Goal: Task Accomplishment & Management: Complete application form

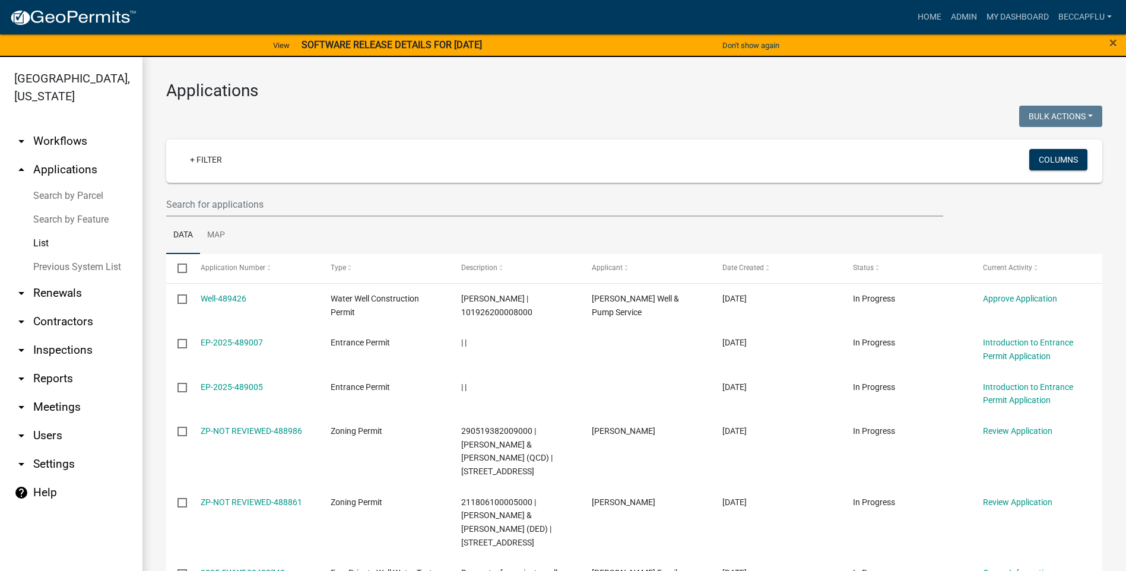
select select "3: 100"
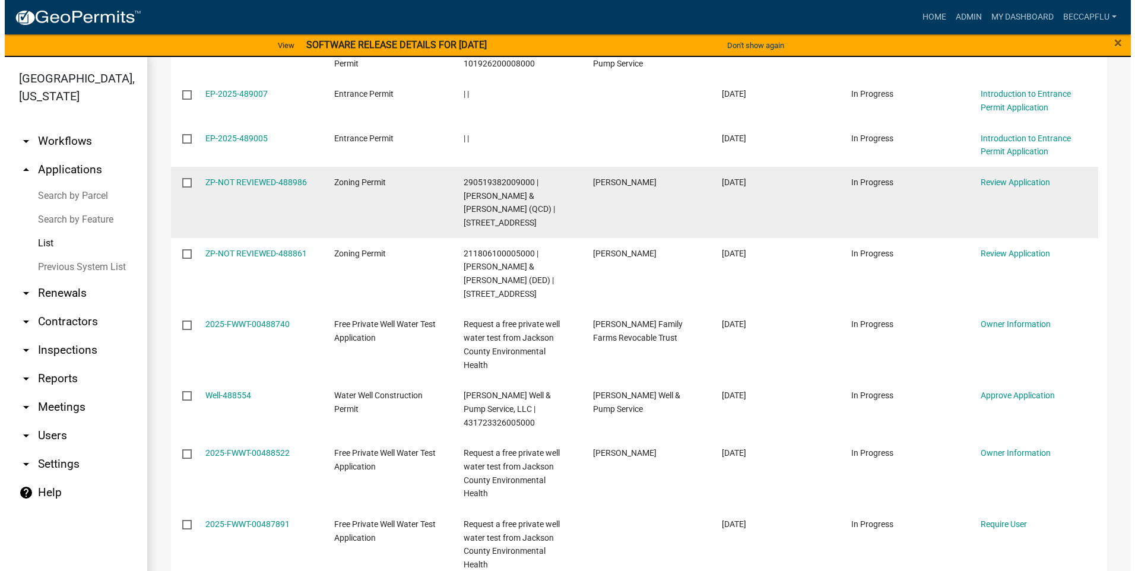
scroll to position [128, 0]
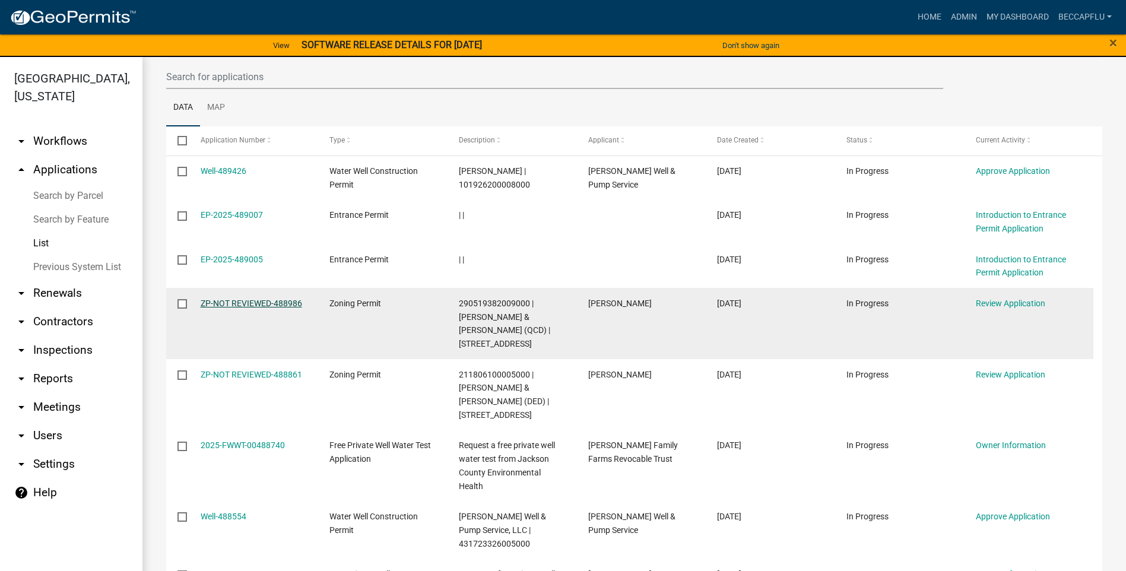
click at [246, 304] on link "ZP-NOT REVIEWED-488986" at bounding box center [251, 302] width 101 height 9
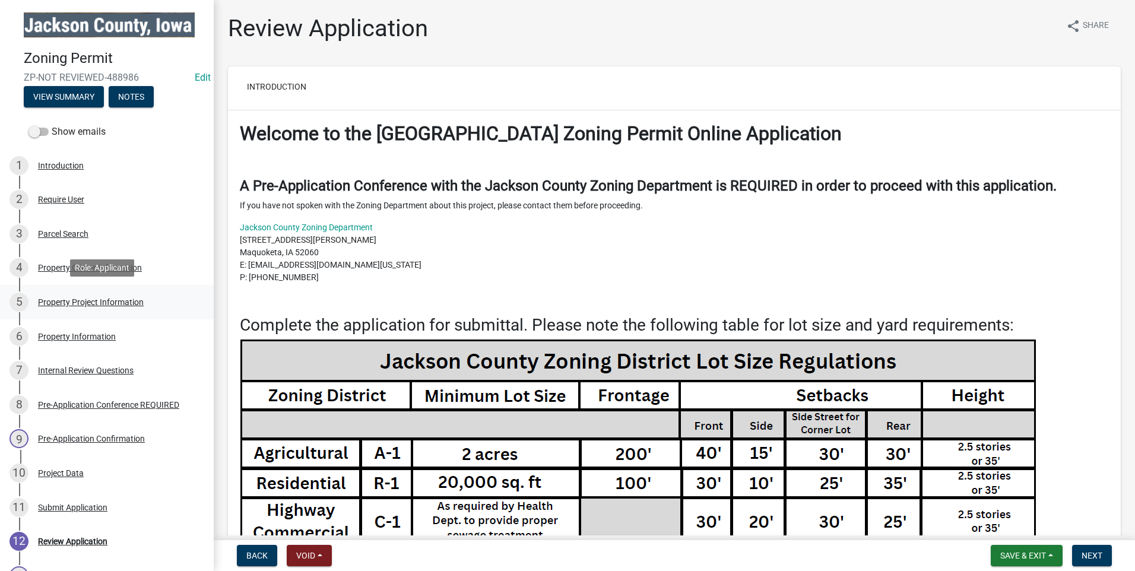
click at [80, 298] on div "Property Project Information" at bounding box center [91, 302] width 106 height 8
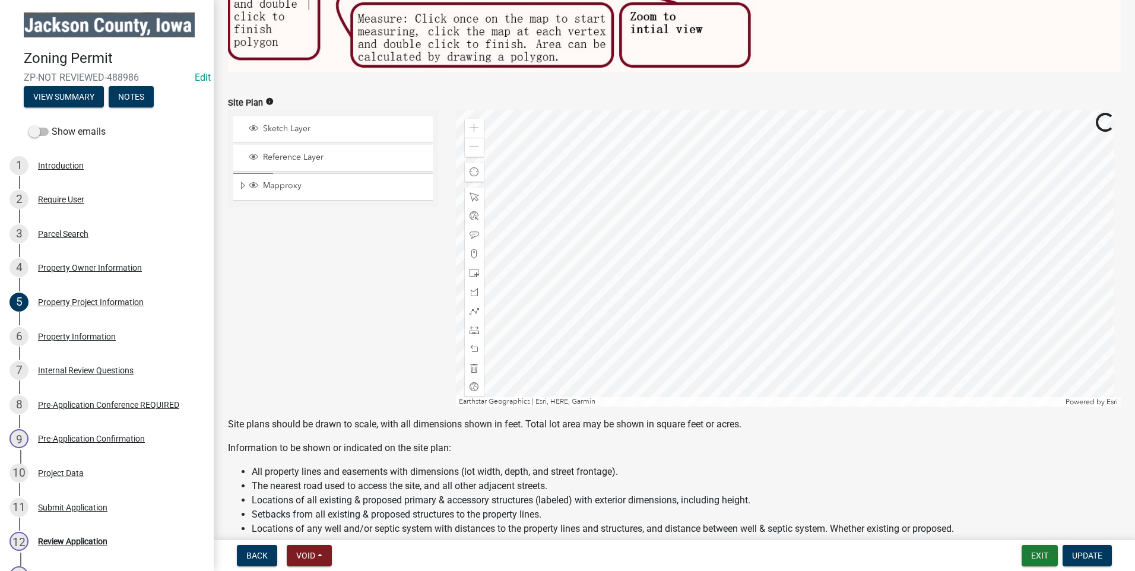
scroll to position [712, 0]
click at [471, 128] on span at bounding box center [473, 128] width 9 height 9
click at [471, 124] on span at bounding box center [473, 128] width 9 height 9
click at [965, 220] on div at bounding box center [788, 258] width 665 height 297
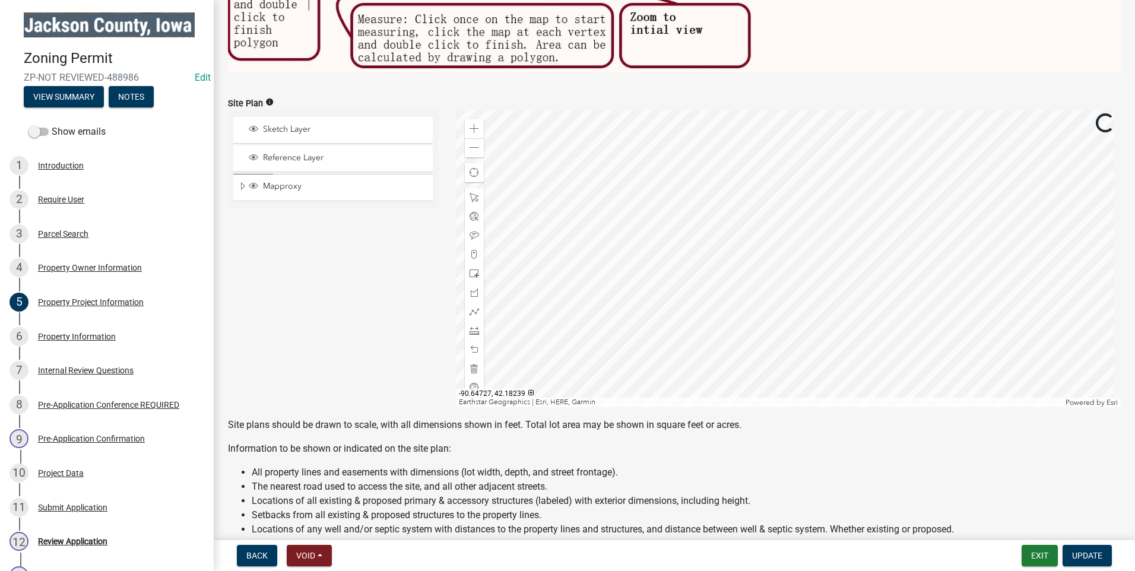
click at [843, 228] on div at bounding box center [788, 258] width 665 height 297
click at [884, 326] on div at bounding box center [788, 258] width 665 height 297
click at [476, 138] on div "Zoom out" at bounding box center [474, 147] width 19 height 19
click at [474, 124] on span at bounding box center [473, 128] width 9 height 9
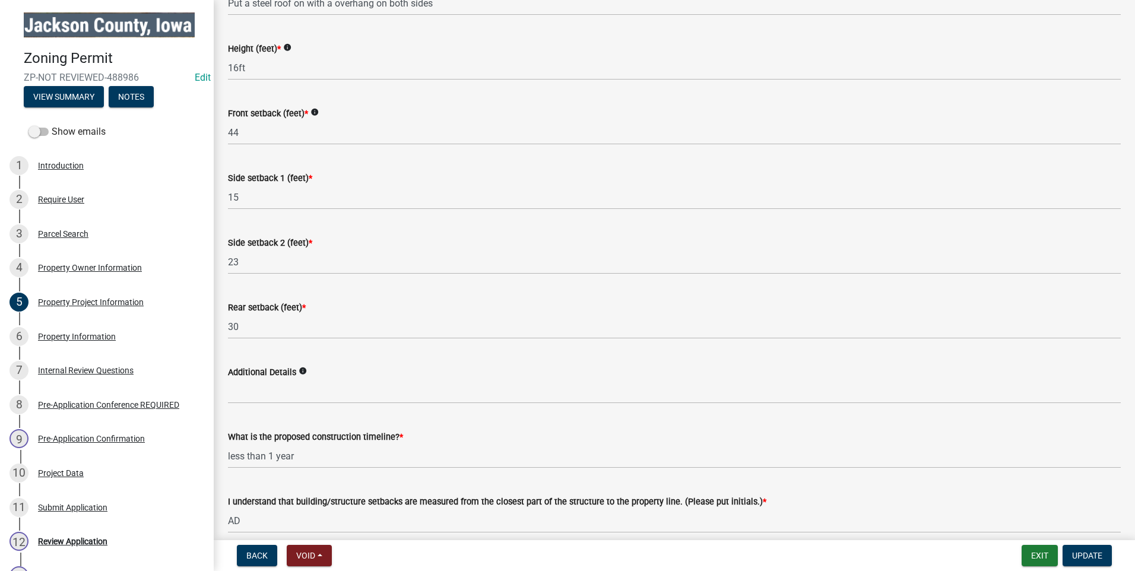
scroll to position [1668, 0]
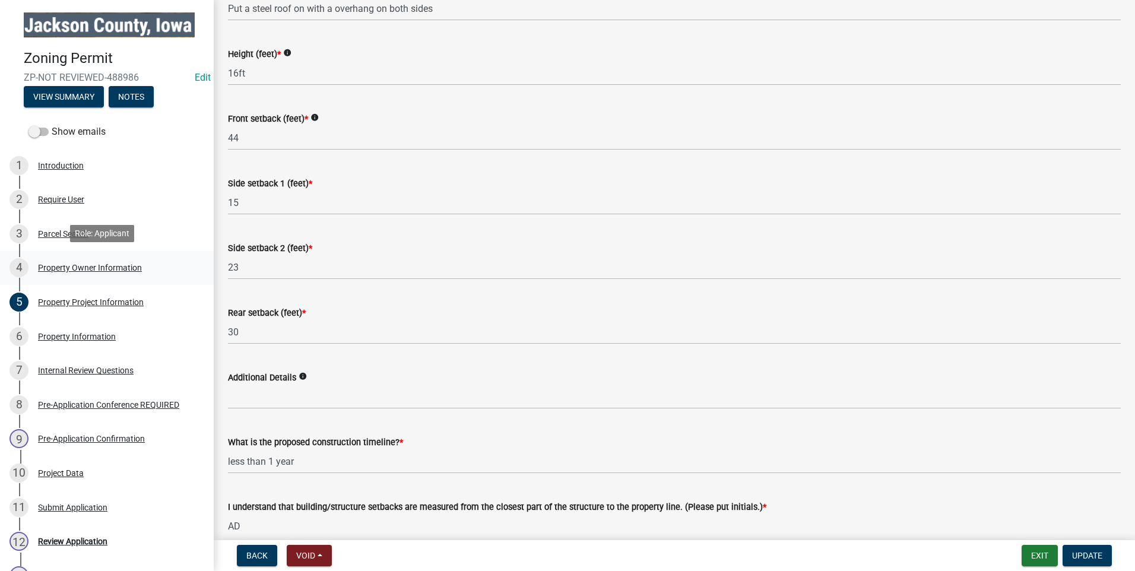
click at [64, 264] on div "Property Owner Information" at bounding box center [90, 267] width 104 height 8
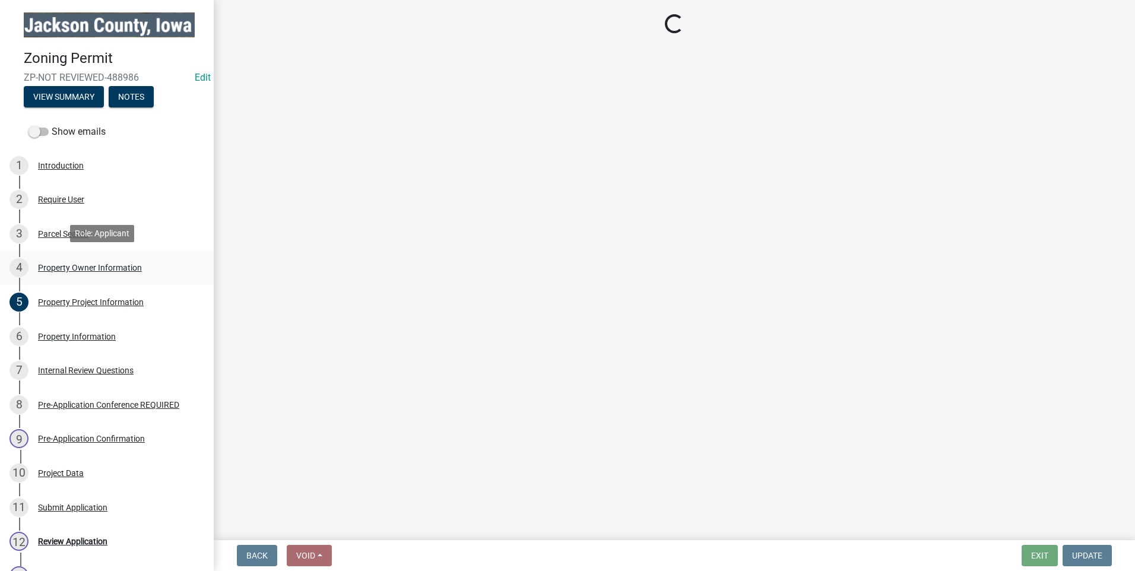
scroll to position [0, 0]
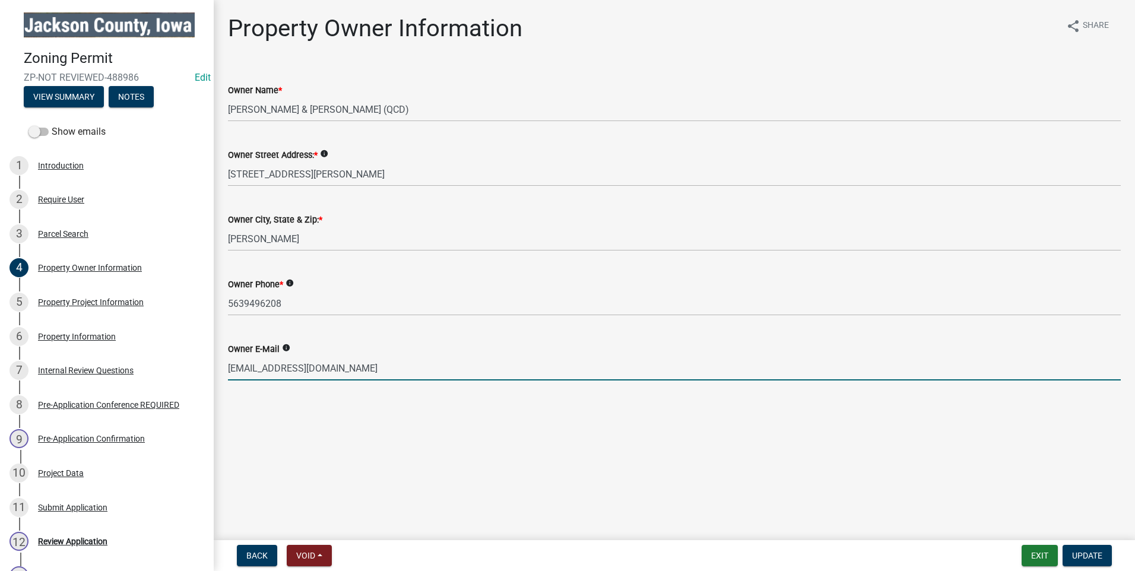
drag, startPoint x: 348, startPoint y: 368, endPoint x: 228, endPoint y: 370, distance: 119.3
click at [228, 370] on input "Dishguy1686@gmail.com" at bounding box center [674, 368] width 892 height 24
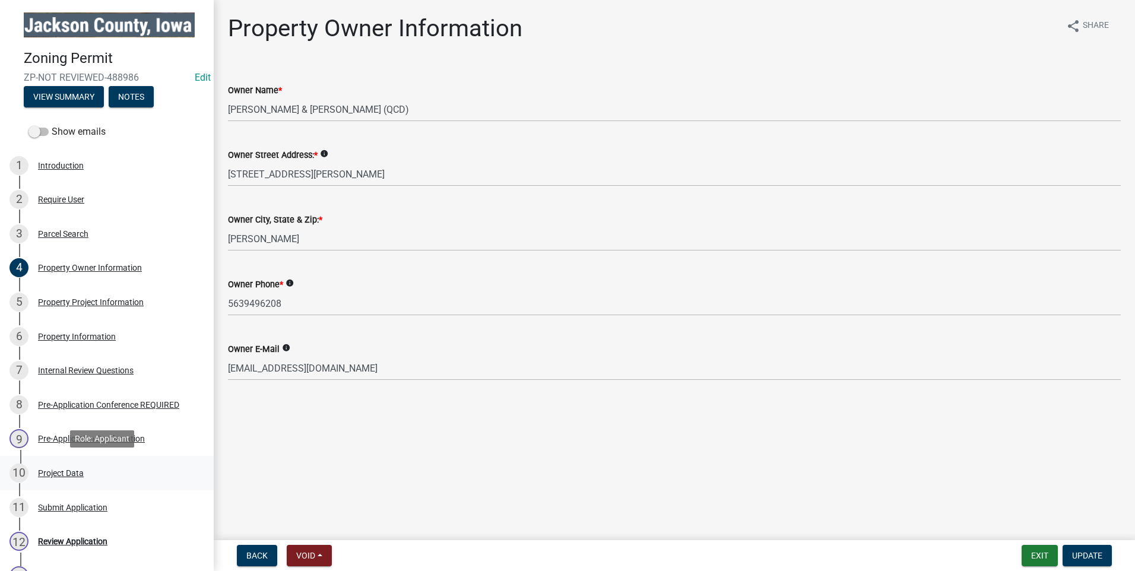
click at [56, 469] on div "Project Data" at bounding box center [61, 473] width 46 height 8
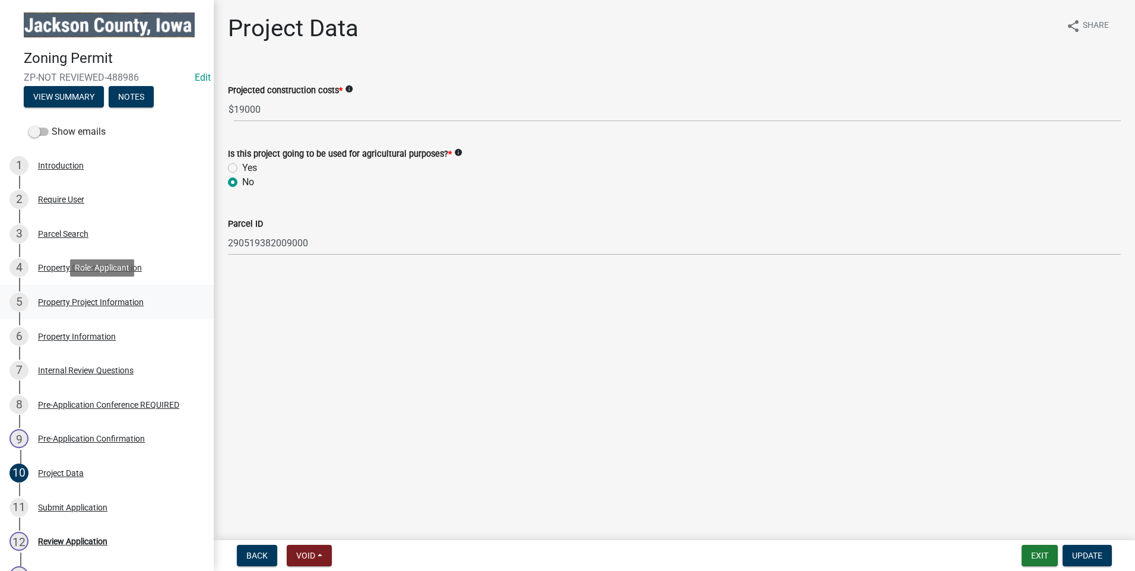
click at [50, 301] on div "Property Project Information" at bounding box center [91, 302] width 106 height 8
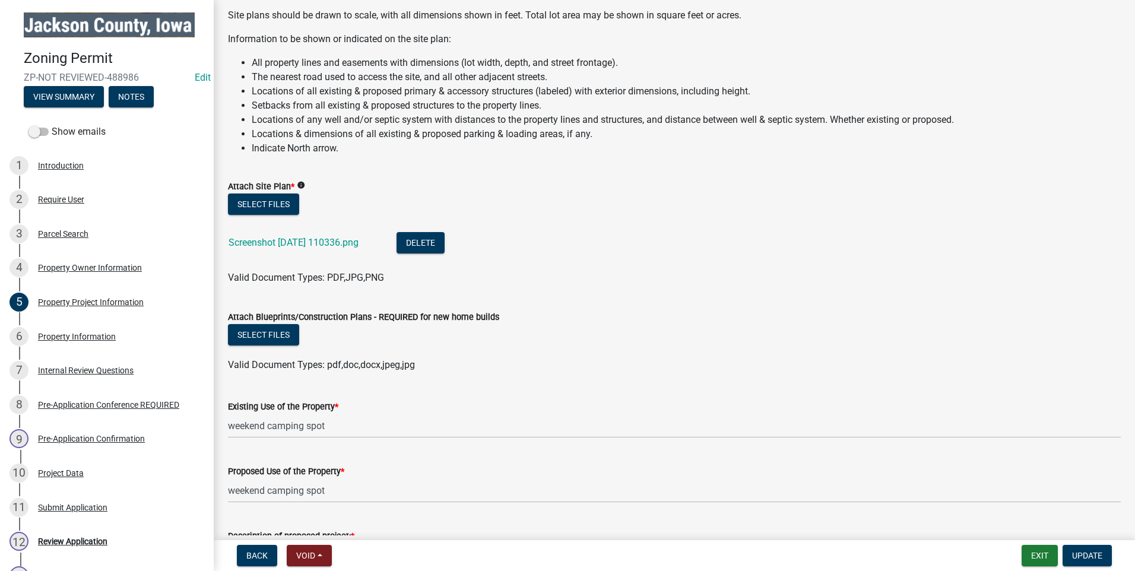
scroll to position [1157, 0]
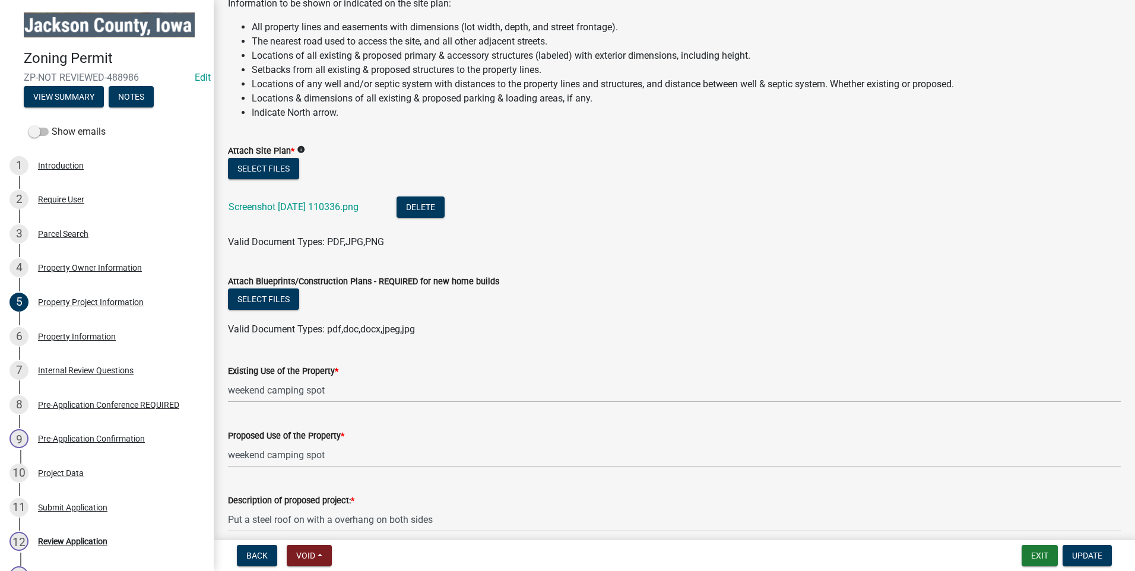
click at [305, 209] on div "Screenshot 2025-10-07 110336.png" at bounding box center [302, 208] width 149 height 24
click at [304, 196] on div "Screenshot 2025-10-07 110336.png" at bounding box center [302, 208] width 149 height 24
drag, startPoint x: 304, startPoint y: 196, endPoint x: 313, endPoint y: 200, distance: 9.8
click at [313, 201] on link "Screenshot 2025-10-07 110336.png" at bounding box center [293, 206] width 130 height 11
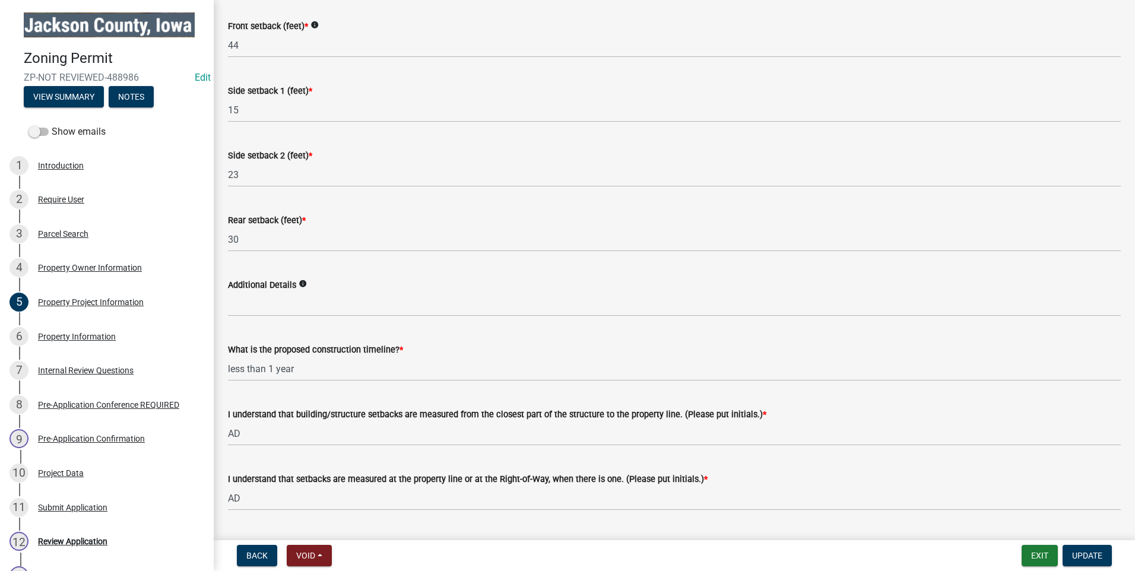
scroll to position [1787, 0]
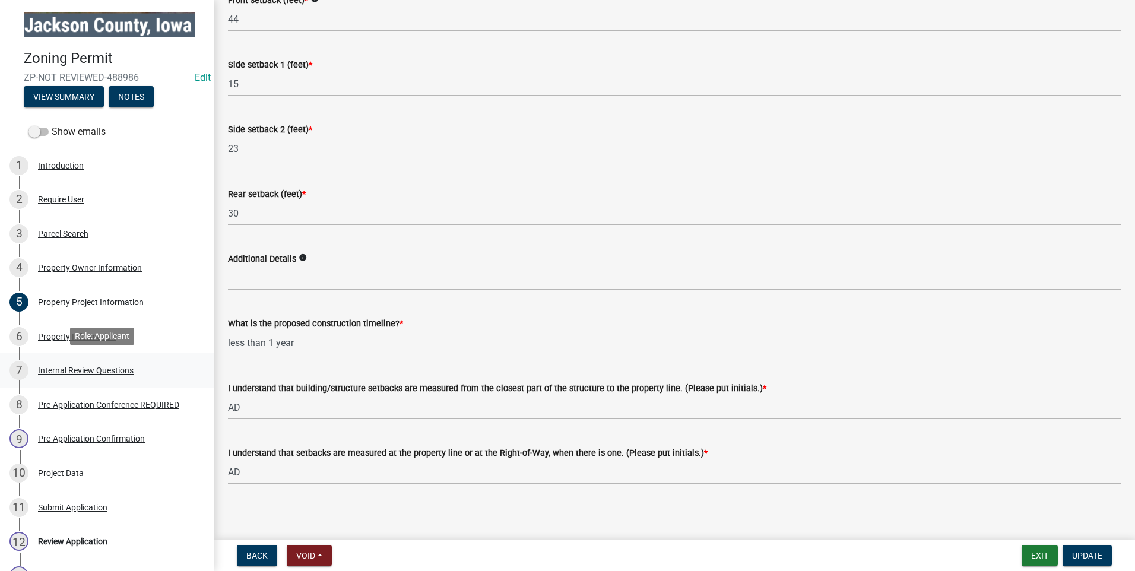
click at [94, 369] on div "Internal Review Questions" at bounding box center [86, 370] width 96 height 8
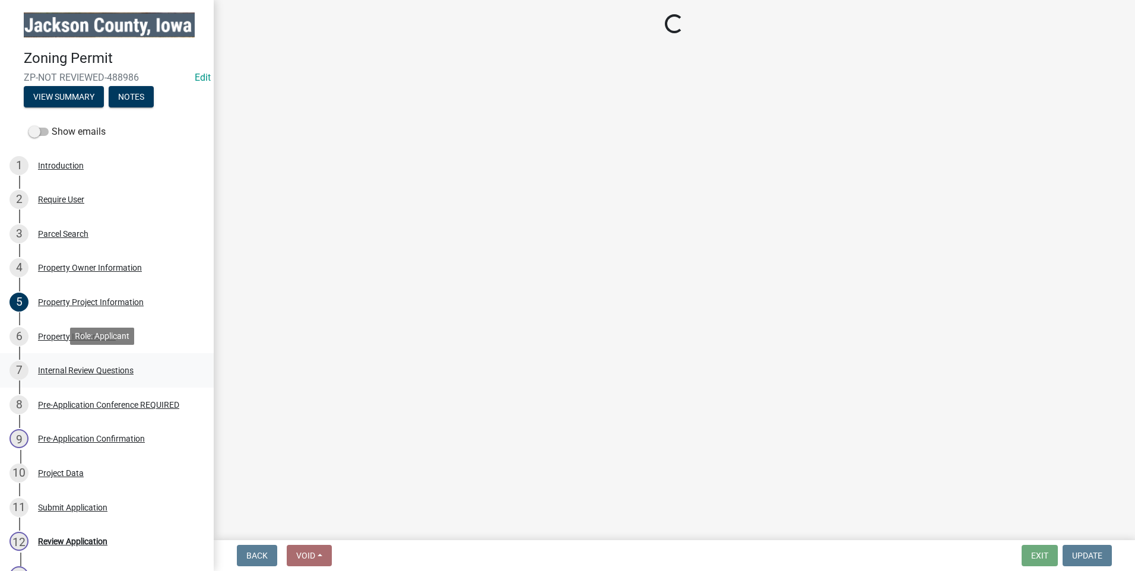
scroll to position [0, 0]
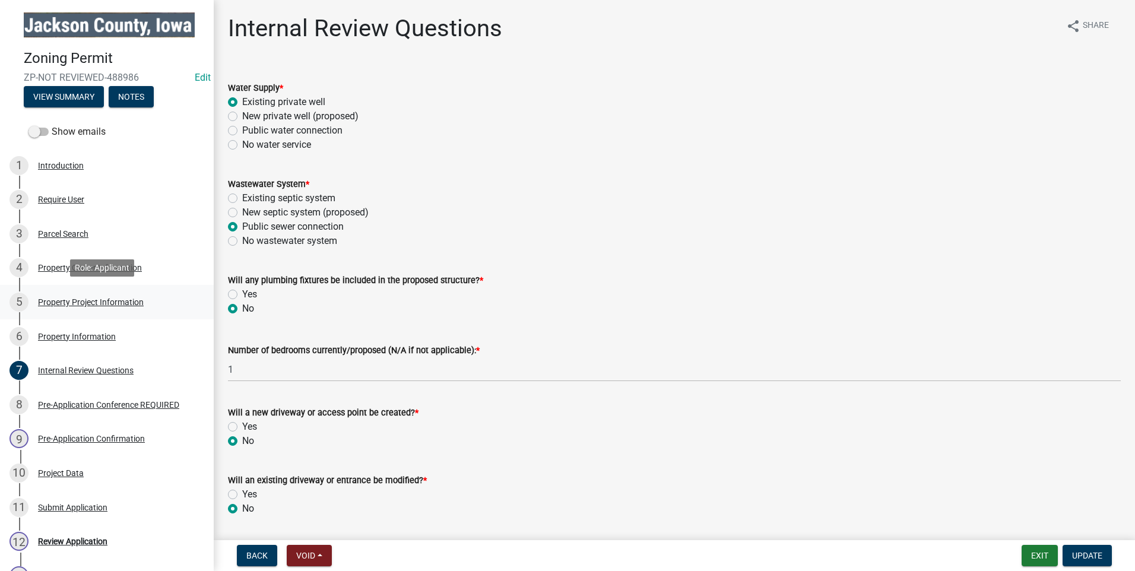
click at [78, 298] on div "Property Project Information" at bounding box center [91, 302] width 106 height 8
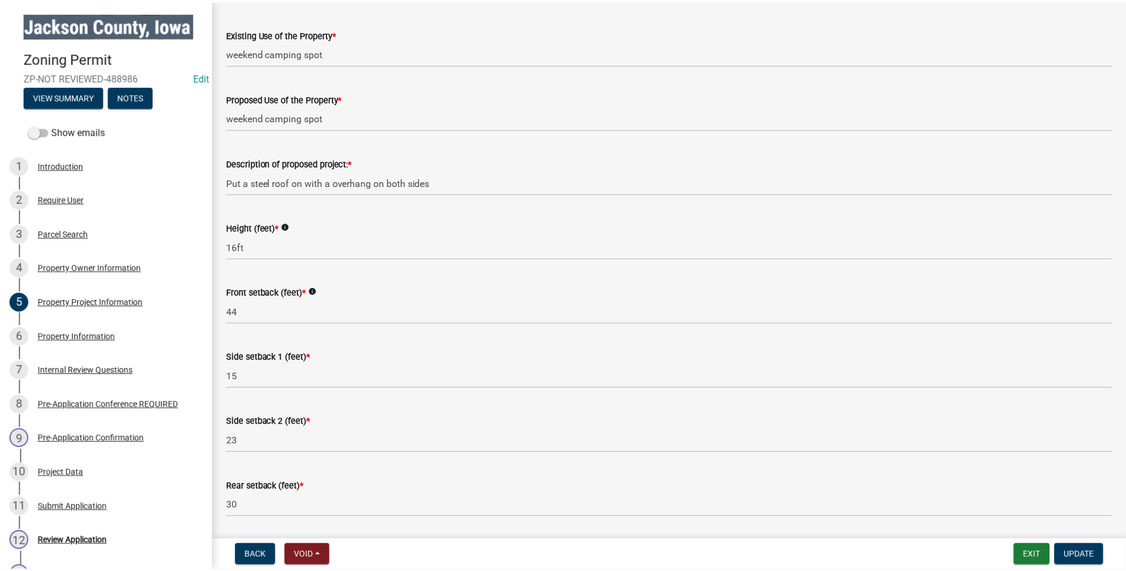
scroll to position [1534, 0]
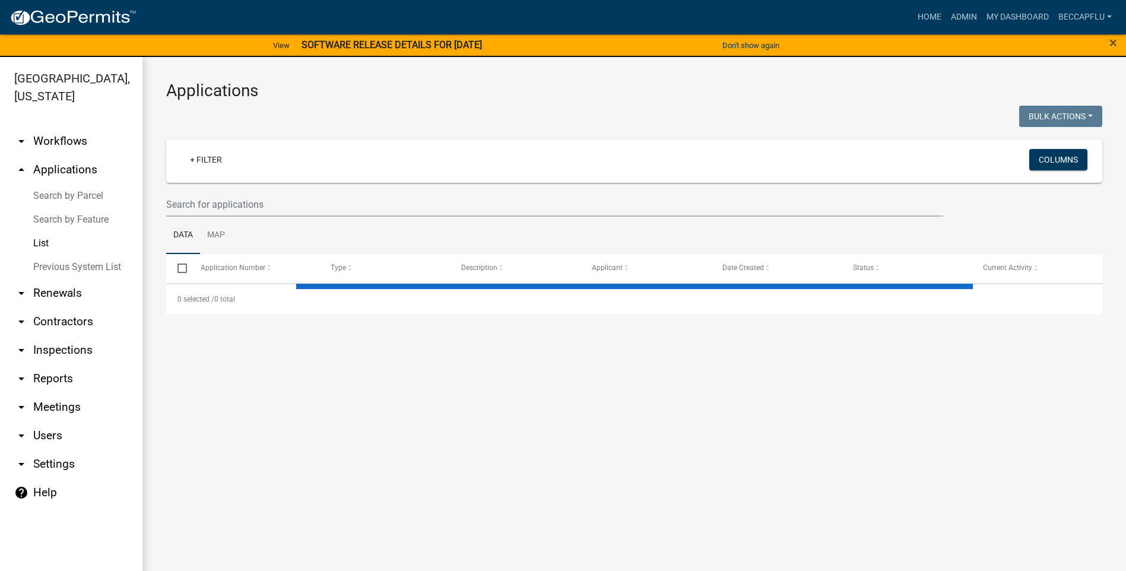
select select "3: 100"
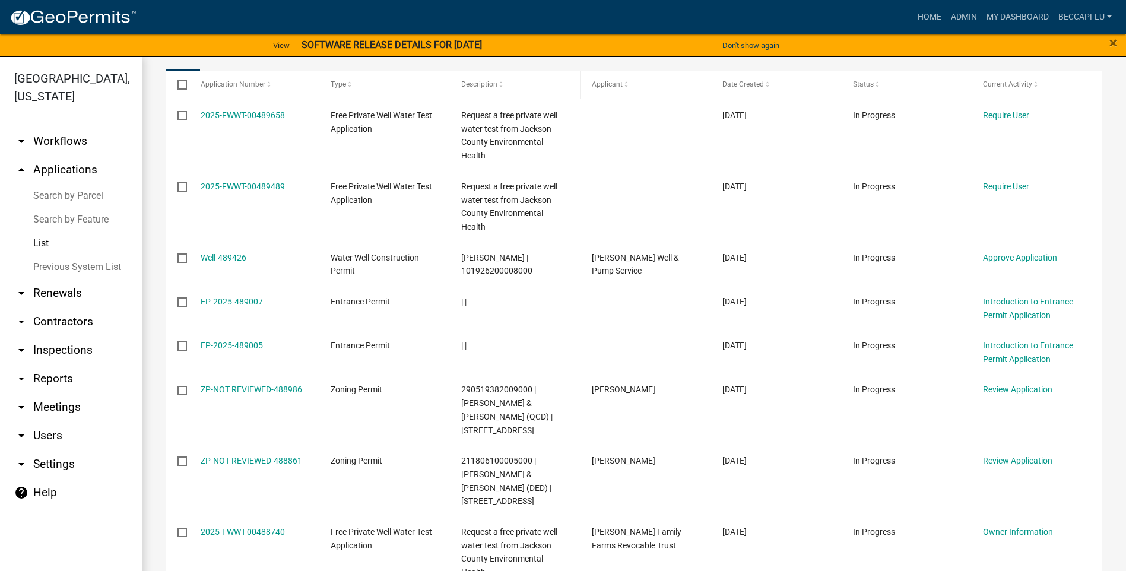
scroll to position [193, 0]
